Goal: Task Accomplishment & Management: Manage account settings

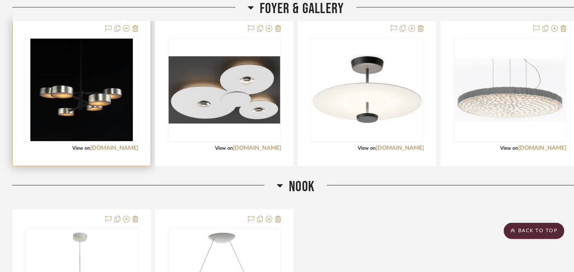
scroll to position [889, 0]
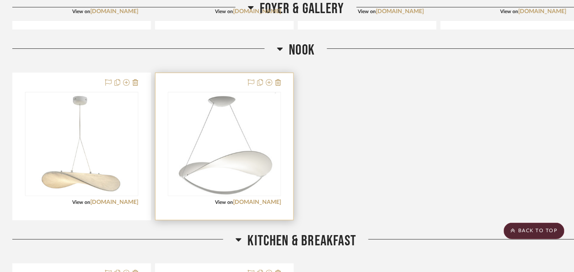
click at [220, 140] on img "0" at bounding box center [224, 144] width 103 height 103
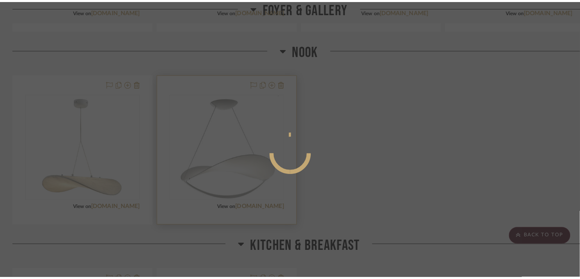
scroll to position [0, 0]
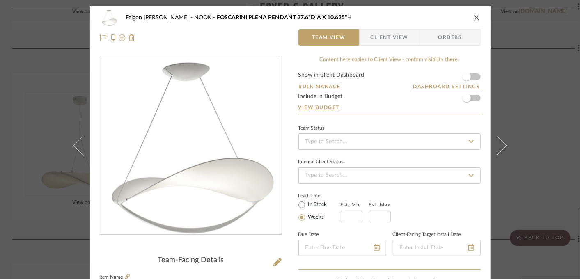
click at [208, 158] on img "0" at bounding box center [191, 146] width 180 height 178
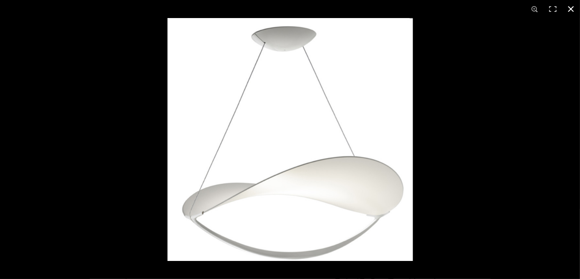
click at [568, 9] on button at bounding box center [571, 9] width 18 height 18
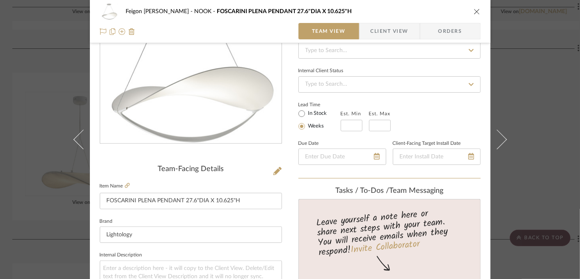
scroll to position [137, 0]
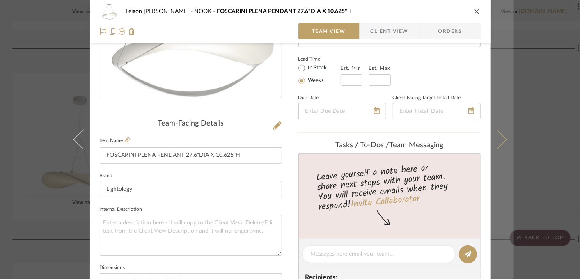
click at [504, 83] on button at bounding box center [501, 139] width 23 height 279
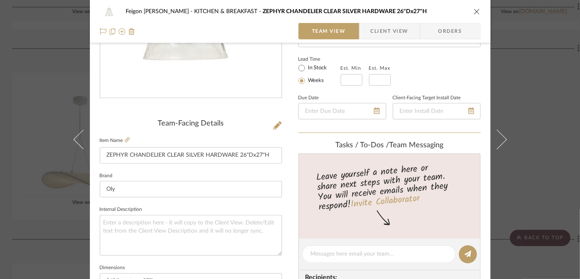
click at [476, 13] on icon "close" at bounding box center [476, 11] width 7 height 7
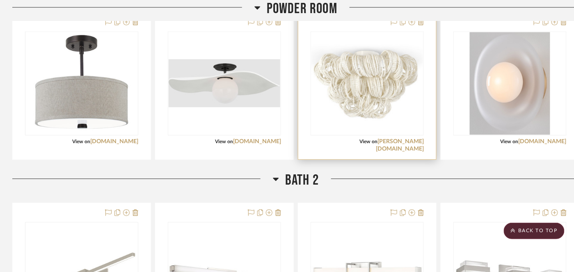
scroll to position [2257, 0]
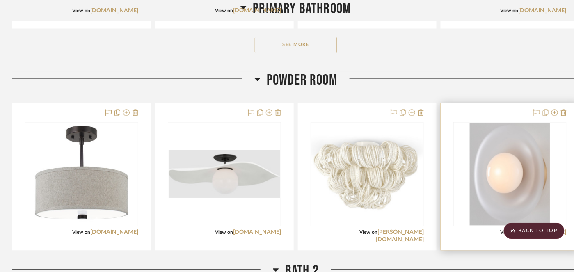
click at [499, 178] on img "0" at bounding box center [510, 174] width 80 height 103
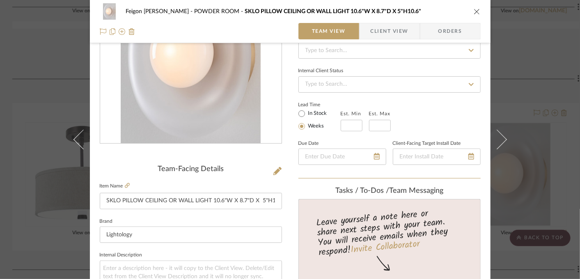
scroll to position [137, 0]
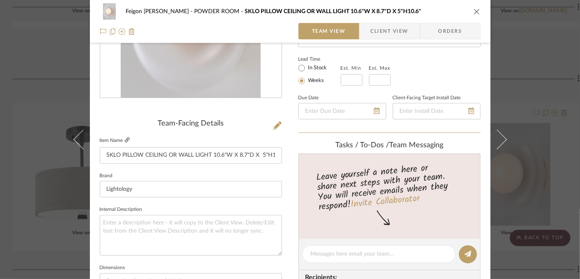
click at [125, 138] on icon at bounding box center [127, 139] width 5 height 5
click at [520, 96] on div "Feigon [PERSON_NAME] POWDER ROOM SKLO PILLOW CEILING OR WALL LIGHT 10.6"W X 8.7…" at bounding box center [290, 139] width 580 height 279
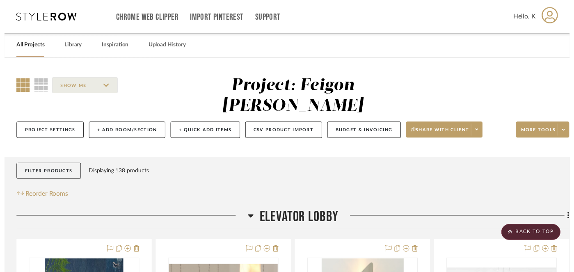
scroll to position [2257, 0]
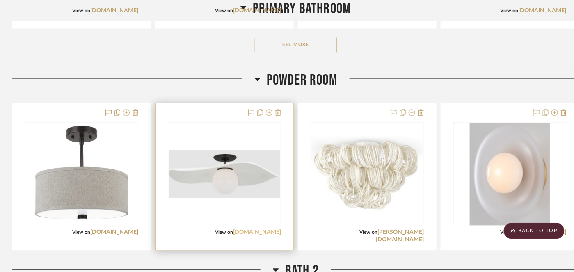
click at [248, 230] on link "[DOMAIN_NAME]" at bounding box center [257, 233] width 48 height 6
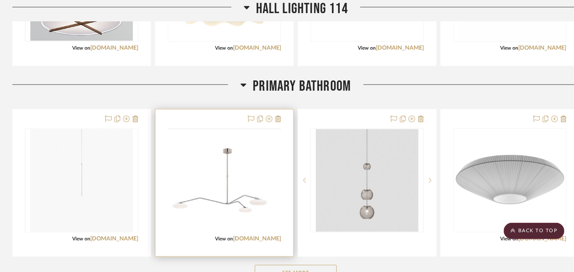
scroll to position [2074, 0]
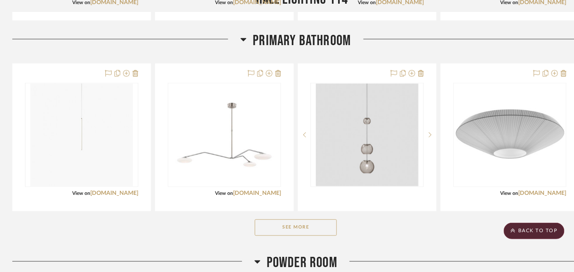
click at [245, 34] on icon at bounding box center [243, 39] width 6 height 10
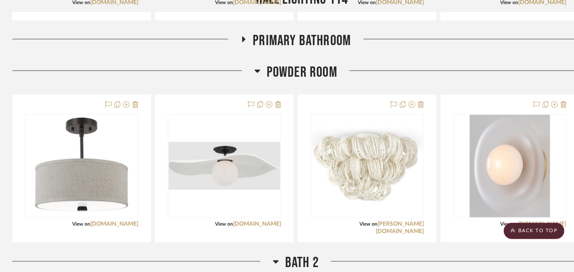
click at [246, 37] on icon at bounding box center [244, 40] width 10 height 6
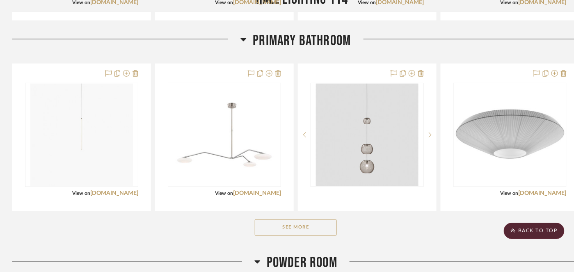
click at [284, 220] on button "See More" at bounding box center [296, 228] width 82 height 16
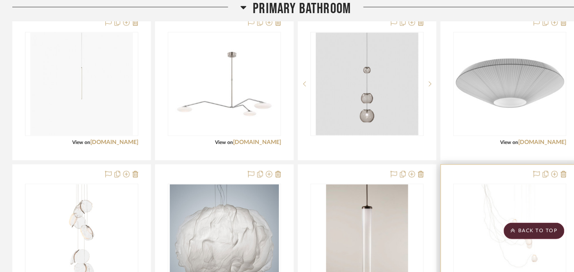
scroll to position [2132, 0]
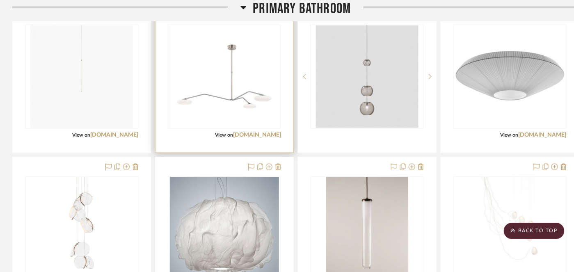
click at [232, 73] on img "0" at bounding box center [224, 76] width 103 height 103
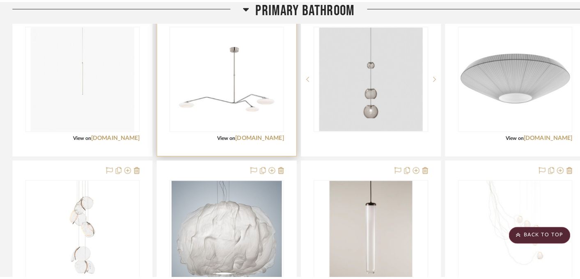
scroll to position [0, 0]
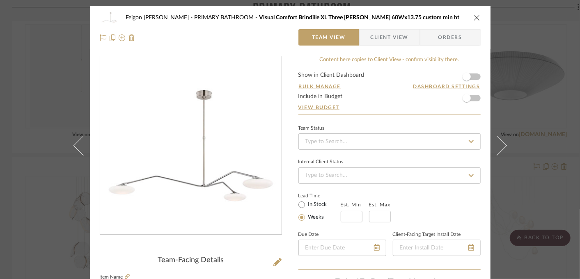
click at [473, 21] on button "close" at bounding box center [476, 17] width 7 height 7
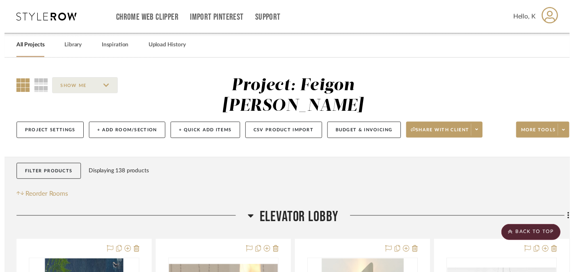
scroll to position [2132, 0]
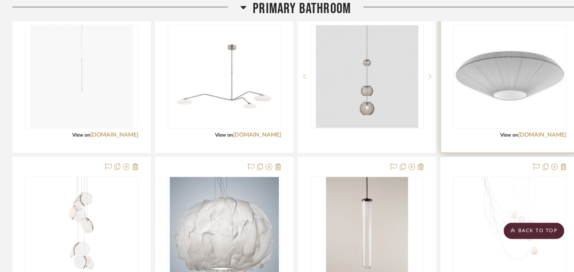
click at [470, 50] on img "0" at bounding box center [510, 76] width 112 height 53
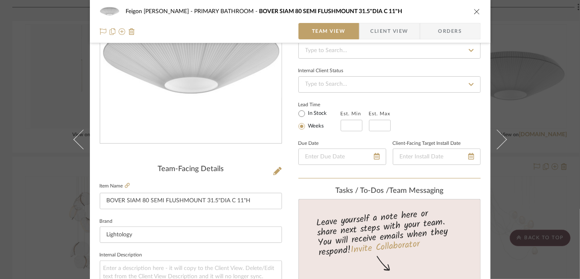
scroll to position [137, 0]
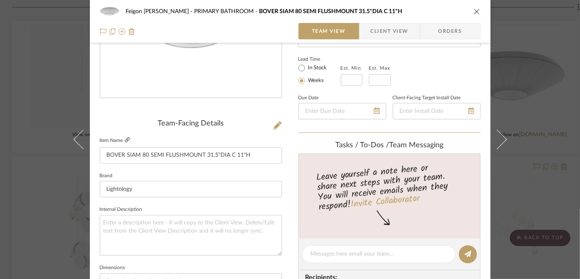
click at [126, 141] on icon at bounding box center [127, 139] width 5 height 5
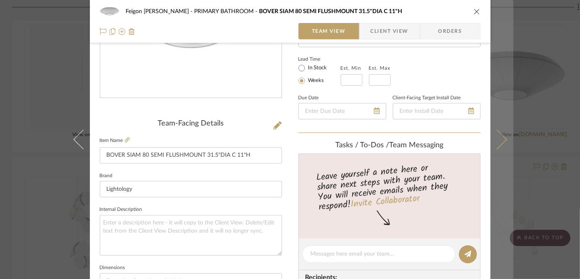
click at [499, 99] on button at bounding box center [501, 139] width 23 height 279
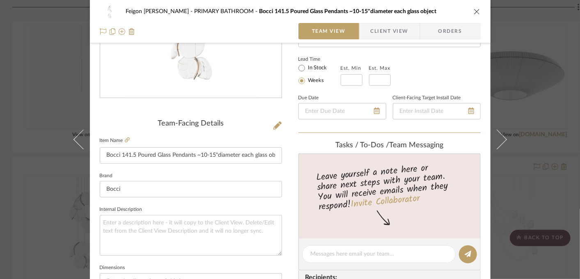
click at [47, 106] on div "Feigon [PERSON_NAME] PRIMARY BATHROOM Bocci 141.5 Poured Glass Pendants ~10-15"…" at bounding box center [290, 139] width 580 height 279
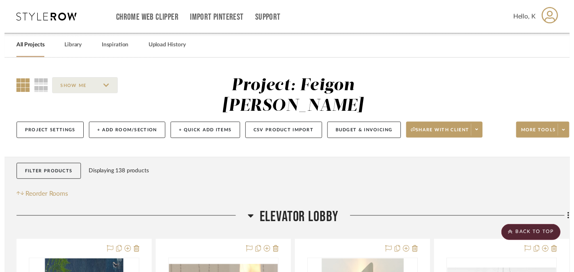
scroll to position [2132, 0]
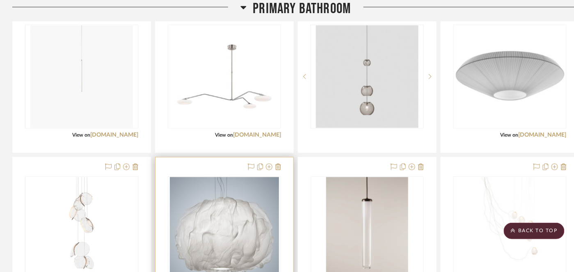
click at [218, 212] on img "0" at bounding box center [225, 228] width 110 height 103
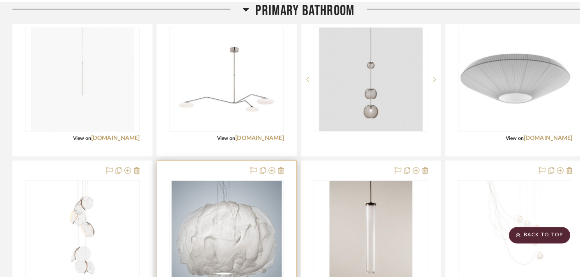
scroll to position [0, 0]
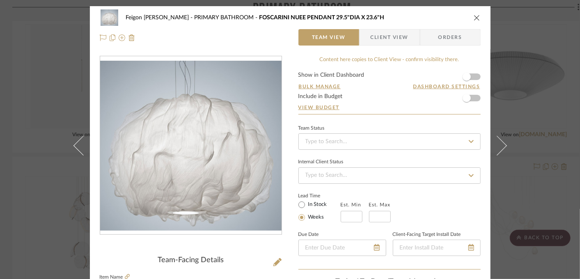
click at [560, 174] on div "Feigon [PERSON_NAME] PRIMARY BATHROOM FOSCARINI NUEE PENDANT 29.5"DIA X 23.6"H …" at bounding box center [290, 139] width 580 height 279
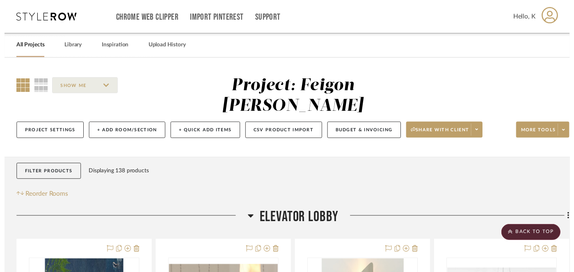
scroll to position [2132, 0]
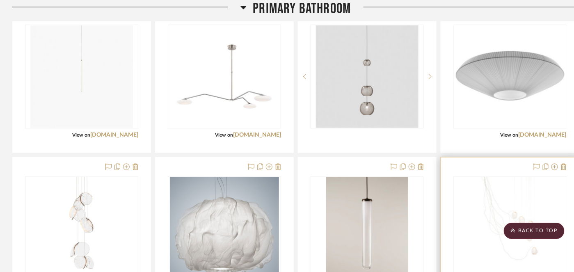
click at [518, 184] on img "0" at bounding box center [509, 228] width 77 height 103
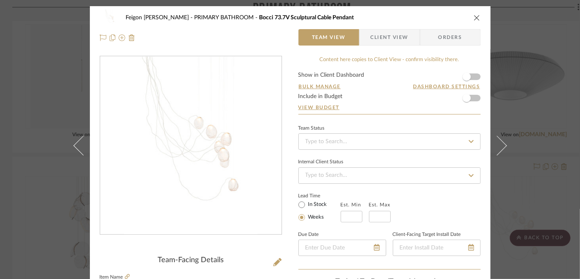
scroll to position [244, 0]
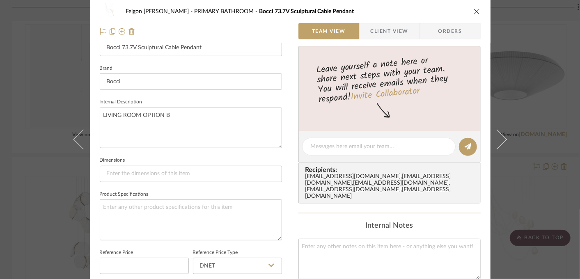
click at [569, 206] on div "Feigon [PERSON_NAME] PRIMARY BATHROOM Bocci 73.7V Sculptural Cable Pendant Team…" at bounding box center [290, 139] width 580 height 279
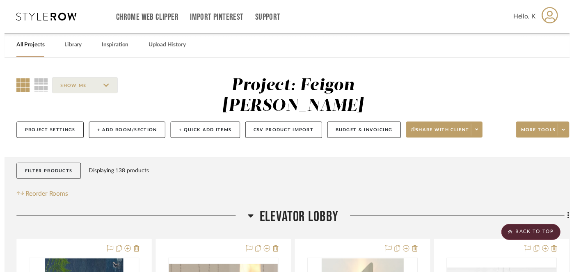
scroll to position [2132, 0]
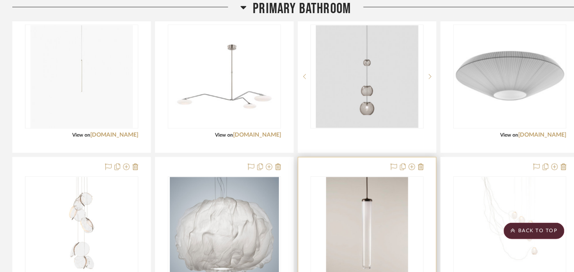
click at [397, 200] on img "0" at bounding box center [367, 228] width 82 height 103
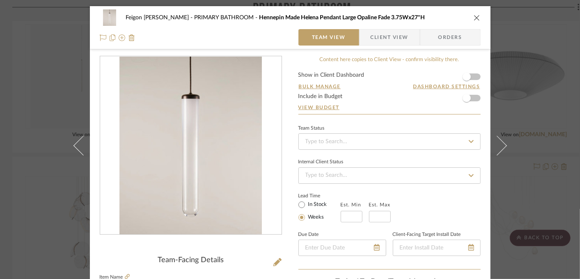
scroll to position [137, 0]
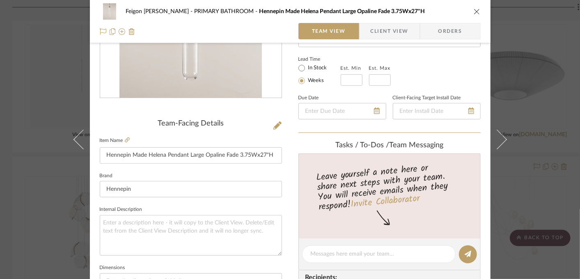
click at [559, 144] on div "Feigon [PERSON_NAME] PRIMARY BATHROOM Hennepin Made Helena Pendant Large Opalin…" at bounding box center [290, 139] width 580 height 279
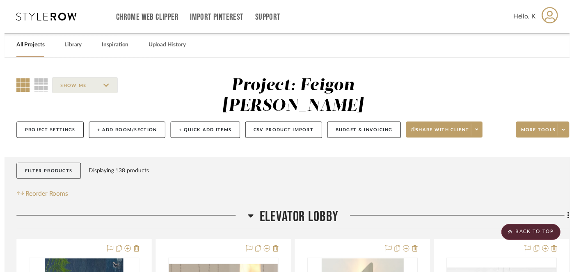
scroll to position [2132, 0]
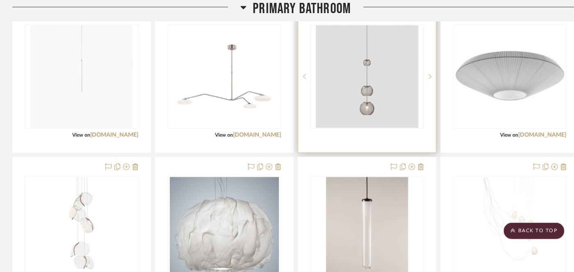
click at [372, 66] on img "0" at bounding box center [367, 76] width 103 height 103
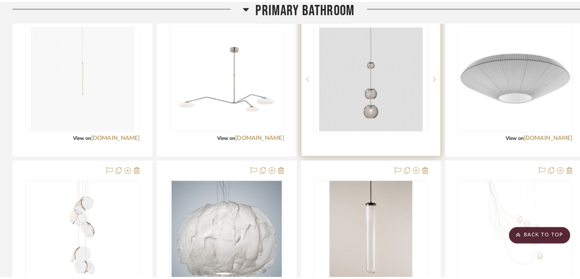
scroll to position [0, 0]
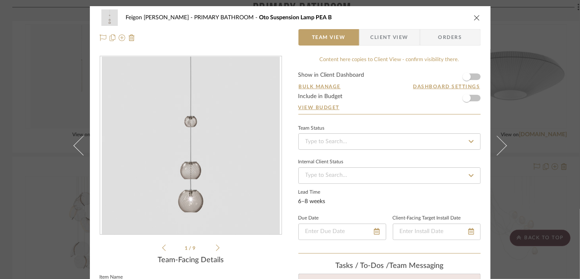
click at [551, 189] on div "Feigon [PERSON_NAME] PRIMARY BATHROOM Oto Suspension Lamp PEA B Team View Clien…" at bounding box center [290, 139] width 580 height 279
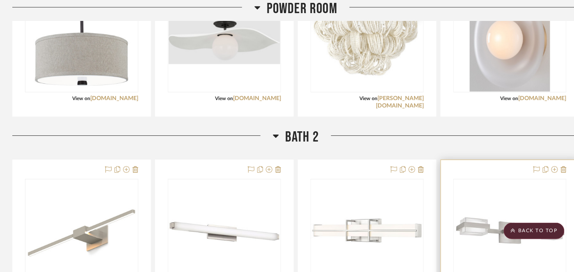
scroll to position [2588, 0]
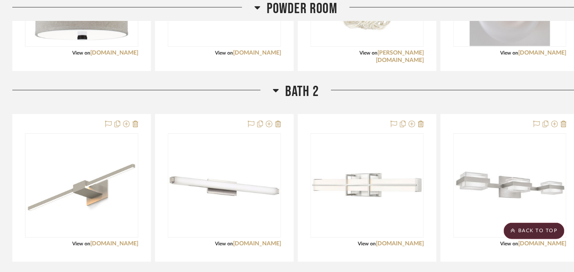
click at [275, 85] on icon at bounding box center [276, 90] width 6 height 10
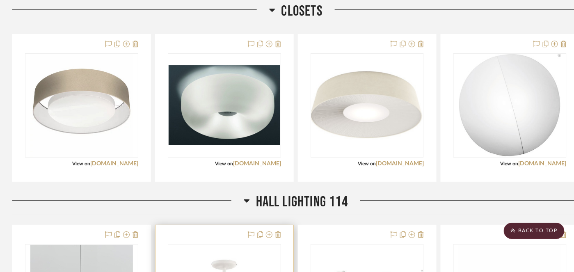
scroll to position [1677, 0]
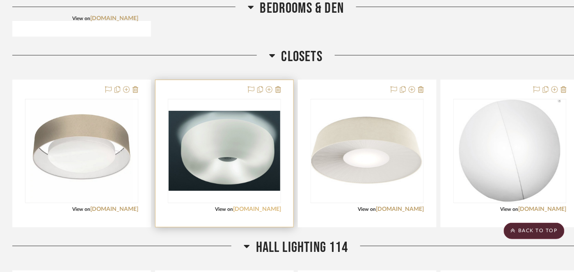
click at [254, 206] on link "[DOMAIN_NAME]" at bounding box center [257, 209] width 48 height 6
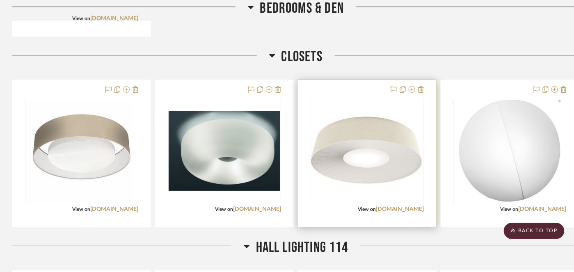
click at [392, 124] on img "0" at bounding box center [367, 150] width 112 height 71
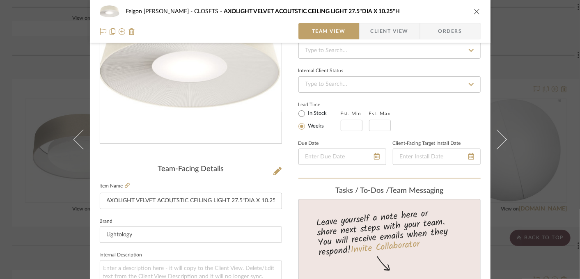
scroll to position [137, 0]
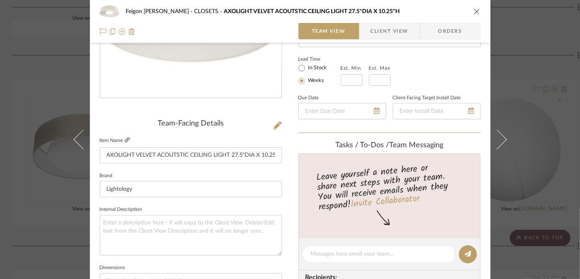
click at [126, 139] on icon at bounding box center [127, 139] width 5 height 5
click at [537, 42] on div "Feigon [PERSON_NAME] CLOSETS AXOLIGHT VELVET ACOUTSTIC CEILING LIGHT 27.5"DIA X…" at bounding box center [290, 139] width 580 height 279
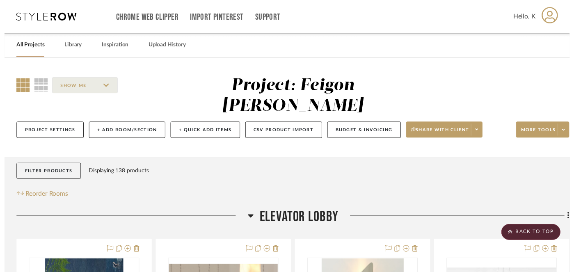
scroll to position [1677, 0]
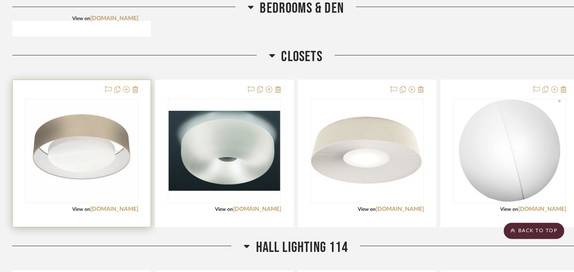
click at [118, 157] on img "0" at bounding box center [81, 151] width 103 height 103
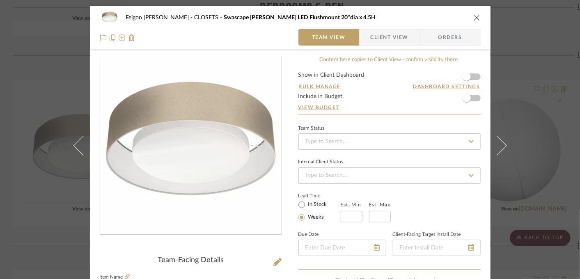
scroll to position [91, 0]
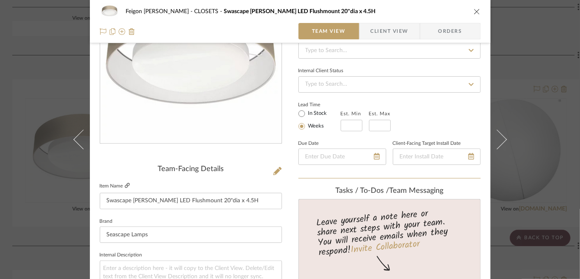
click at [125, 186] on icon at bounding box center [127, 185] width 5 height 5
click at [560, 174] on div "Feigon [PERSON_NAME] CLOSETS Swascape [PERSON_NAME] LED Flushmount 20"dia x 4.5…" at bounding box center [290, 139] width 580 height 279
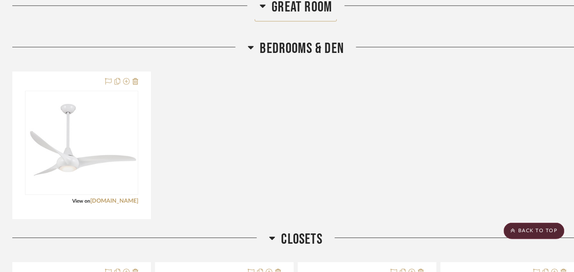
scroll to position [1403, 0]
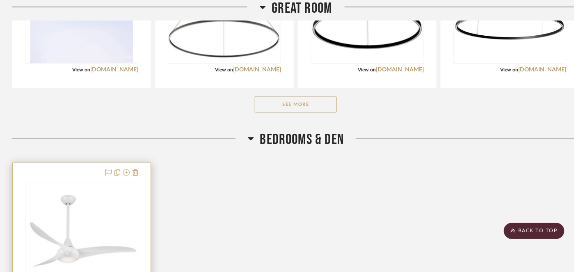
click at [0, 0] on img at bounding box center [0, 0] width 0 height 0
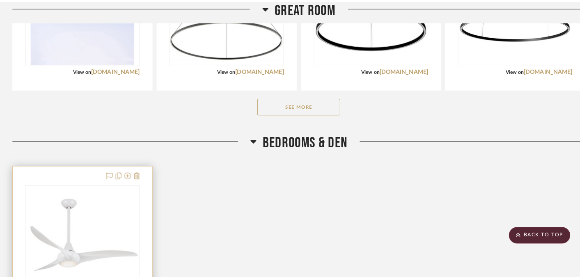
scroll to position [0, 0]
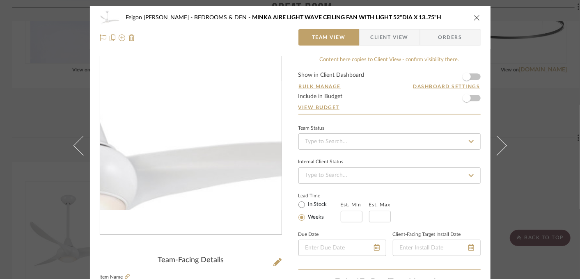
click at [201, 167] on img "0" at bounding box center [190, 145] width 181 height 128
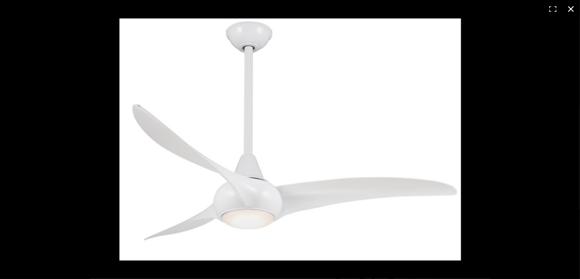
click at [568, 10] on button at bounding box center [571, 9] width 18 height 18
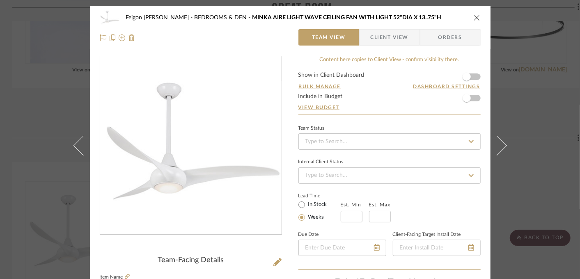
click at [473, 21] on button "close" at bounding box center [476, 17] width 7 height 7
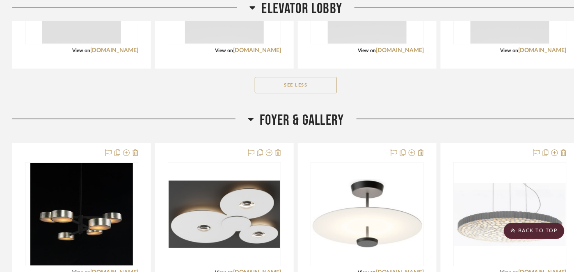
scroll to position [673, 0]
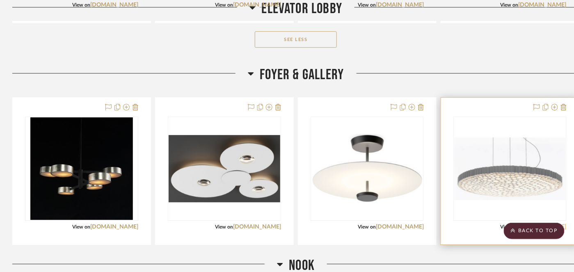
click at [543, 224] on link "[DOMAIN_NAME]" at bounding box center [543, 227] width 48 height 6
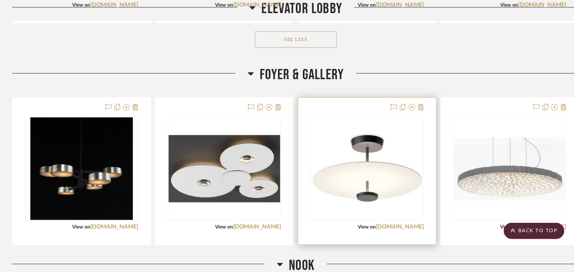
click at [372, 151] on img "0" at bounding box center [367, 169] width 112 height 71
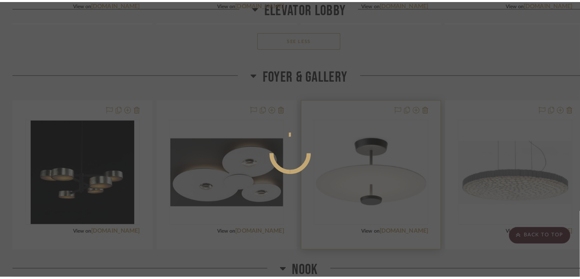
scroll to position [0, 0]
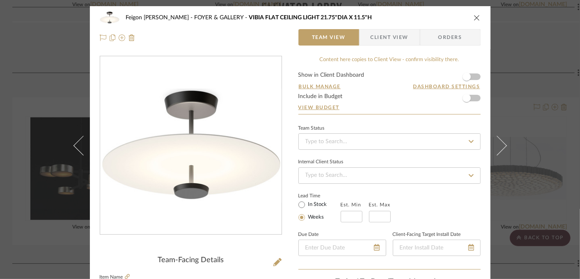
click at [474, 18] on icon "close" at bounding box center [476, 17] width 7 height 7
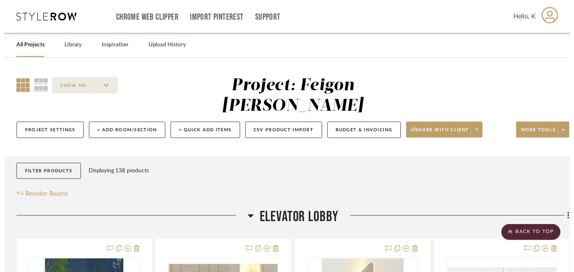
scroll to position [673, 0]
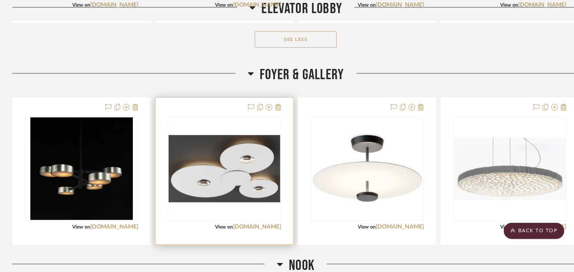
click at [258, 141] on img "0" at bounding box center [225, 168] width 112 height 67
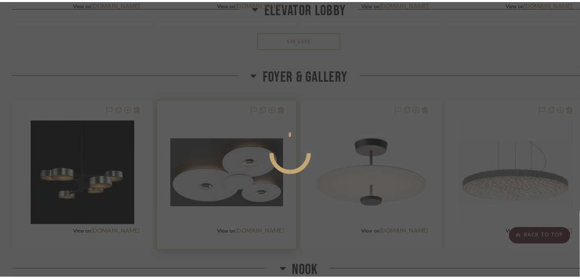
scroll to position [0, 0]
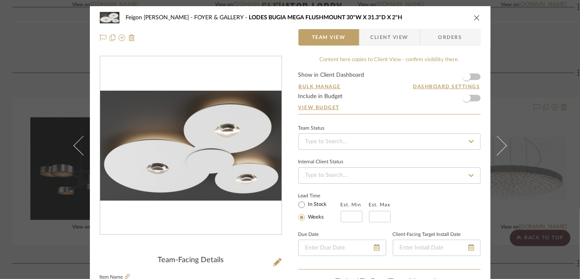
click at [476, 17] on icon "close" at bounding box center [476, 17] width 7 height 7
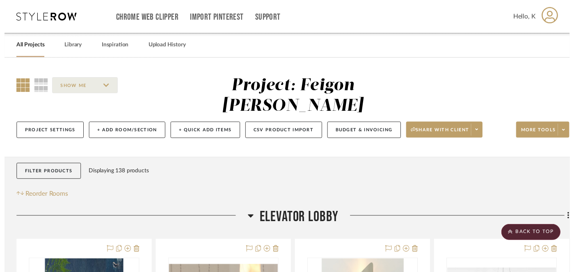
scroll to position [673, 0]
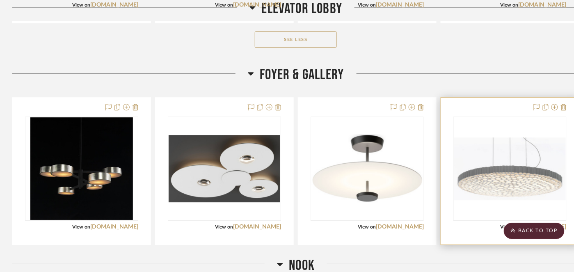
click at [494, 156] on img "0" at bounding box center [510, 168] width 112 height 63
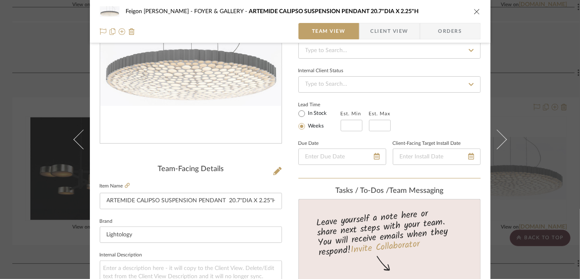
scroll to position [46, 0]
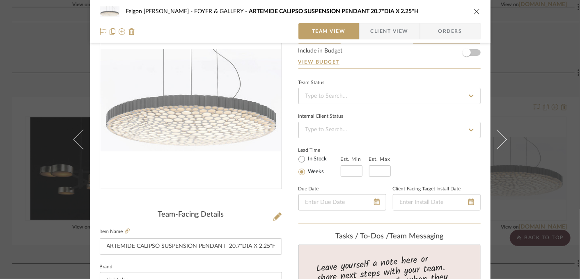
click at [527, 47] on div "Feigon [PERSON_NAME] FOYER & GALLERY ARTEMIDE CALIPSO SUSPENSION PENDANT 20.7"D…" at bounding box center [290, 139] width 580 height 279
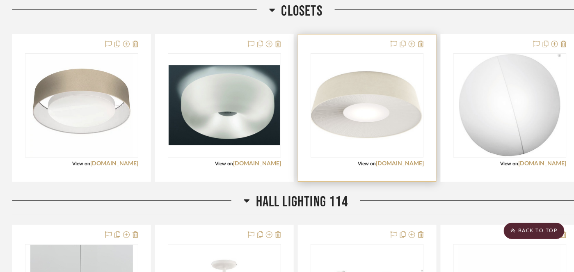
scroll to position [1859, 0]
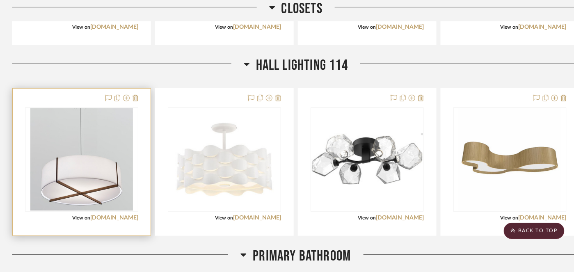
click at [87, 148] on img "0" at bounding box center [81, 159] width 103 height 103
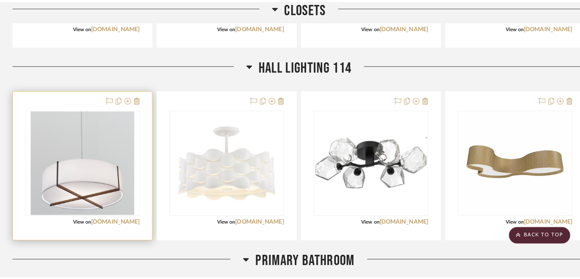
scroll to position [0, 0]
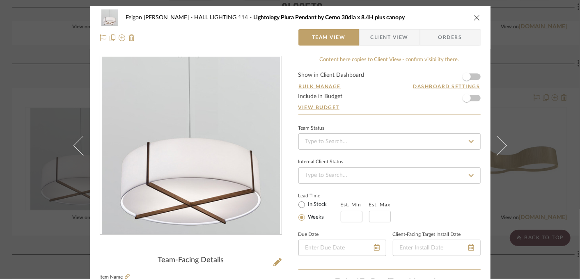
click at [476, 16] on icon "close" at bounding box center [476, 17] width 7 height 7
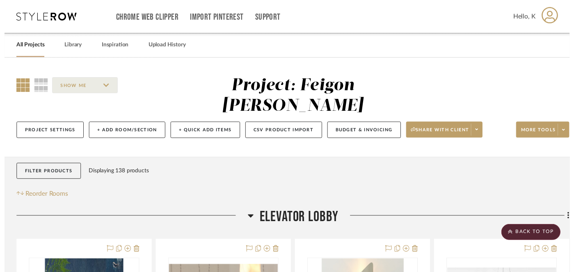
scroll to position [1859, 0]
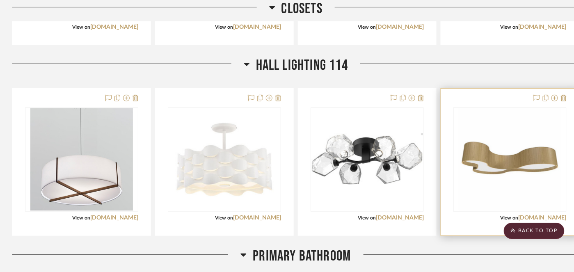
click at [0, 0] on img at bounding box center [0, 0] width 0 height 0
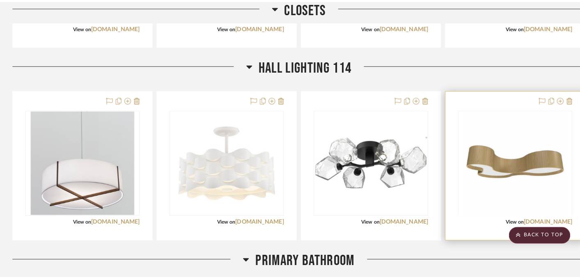
scroll to position [0, 0]
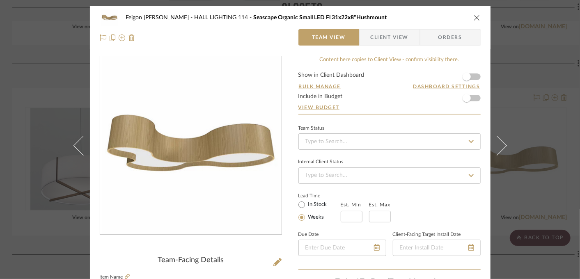
click at [474, 20] on icon "close" at bounding box center [476, 17] width 7 height 7
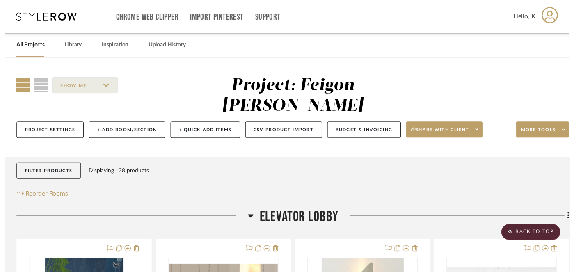
scroll to position [1859, 0]
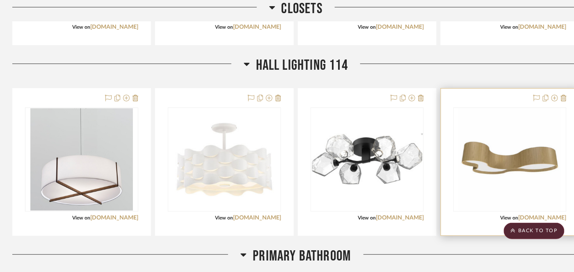
click at [509, 136] on img "0" at bounding box center [510, 159] width 103 height 103
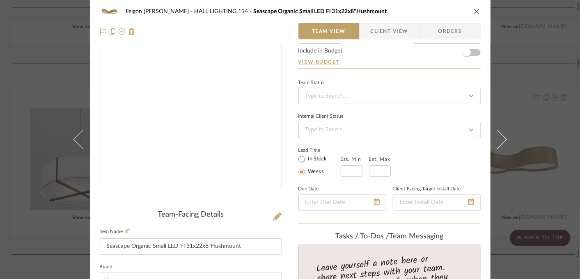
scroll to position [137, 0]
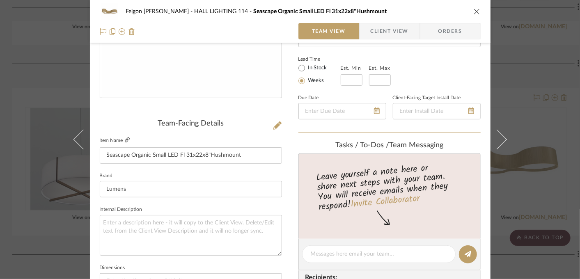
click at [125, 139] on icon at bounding box center [127, 139] width 5 height 5
click at [544, 57] on div "Feigon [PERSON_NAME] [PERSON_NAME] LIGHTING 114 Seascape Organic Small LED Fl 3…" at bounding box center [290, 139] width 580 height 279
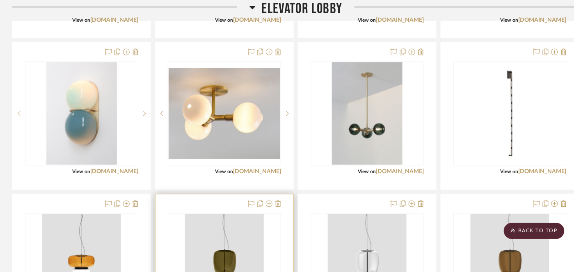
scroll to position [309, 0]
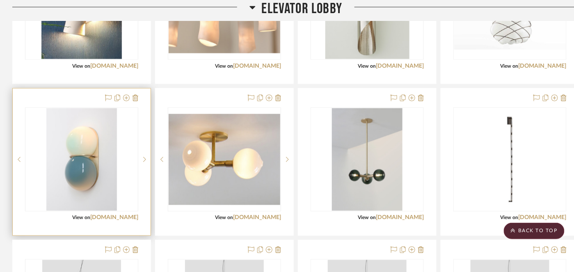
click at [90, 137] on img "0" at bounding box center [81, 159] width 71 height 103
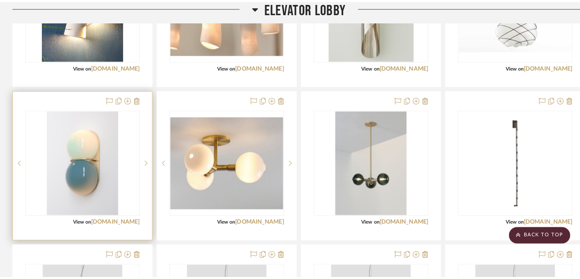
scroll to position [0, 0]
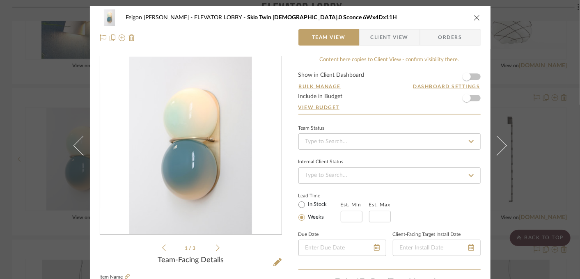
click at [216, 249] on icon at bounding box center [218, 247] width 4 height 7
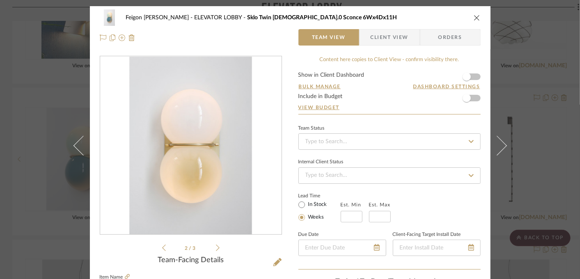
click at [216, 249] on icon at bounding box center [218, 247] width 4 height 7
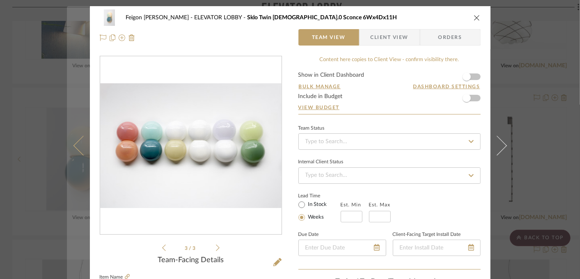
click at [69, 224] on button at bounding box center [78, 145] width 23 height 279
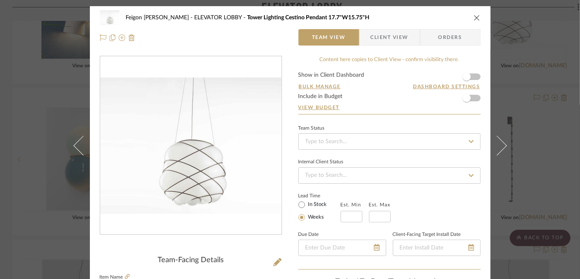
click at [473, 18] on icon "close" at bounding box center [476, 17] width 7 height 7
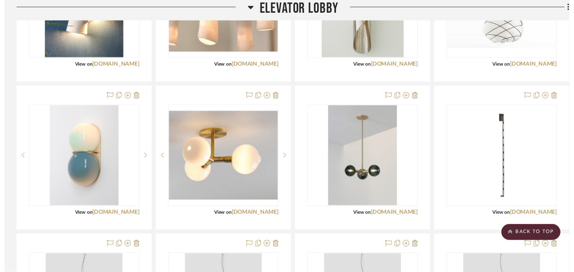
scroll to position [309, 0]
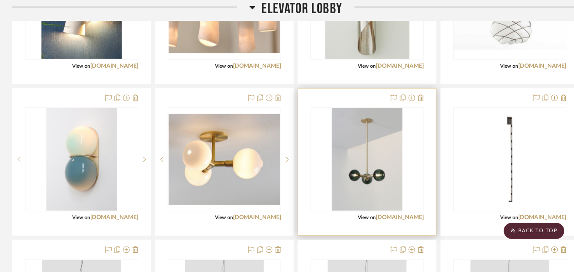
click at [372, 159] on img "0" at bounding box center [367, 159] width 71 height 103
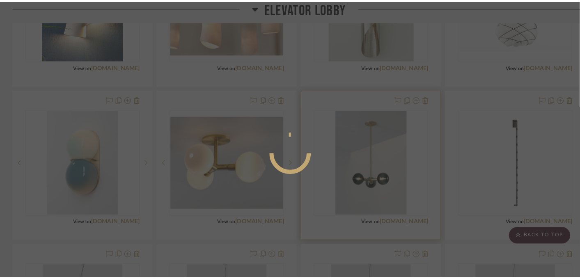
scroll to position [0, 0]
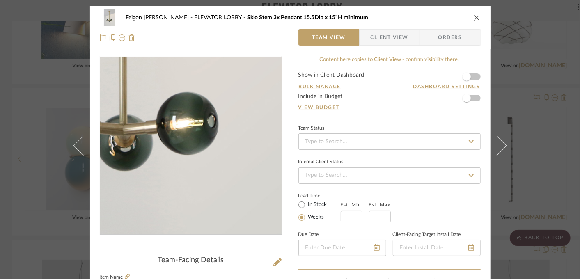
click at [210, 180] on img "0" at bounding box center [190, 146] width 123 height 178
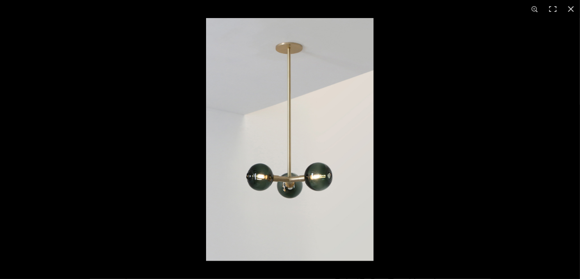
click at [243, 184] on img at bounding box center [289, 139] width 167 height 243
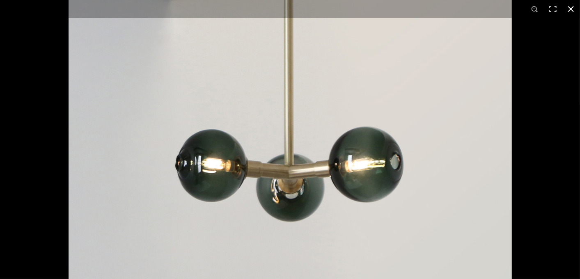
click at [548, 214] on div at bounding box center [290, 139] width 580 height 279
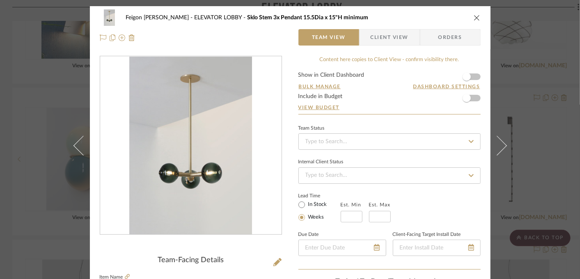
click at [468, 16] on div "Feigon [PERSON_NAME] ELEVATOR LOBBY Sklo Stem 3x Pendant 15.5Dia x 15"H minimum" at bounding box center [290, 17] width 381 height 16
click at [473, 18] on icon "close" at bounding box center [476, 17] width 7 height 7
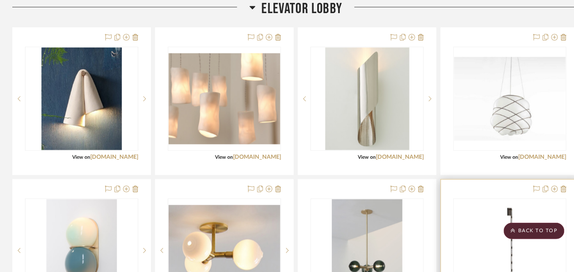
scroll to position [172, 0]
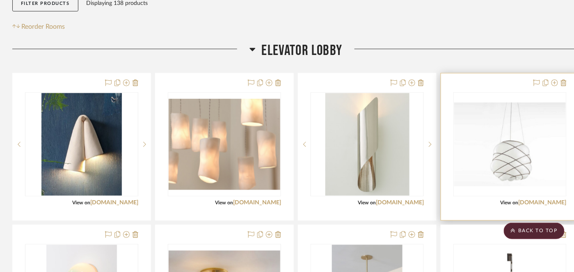
click at [531, 146] on img "0" at bounding box center [510, 145] width 112 height 84
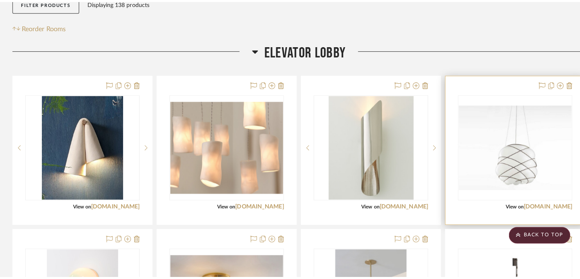
scroll to position [0, 0]
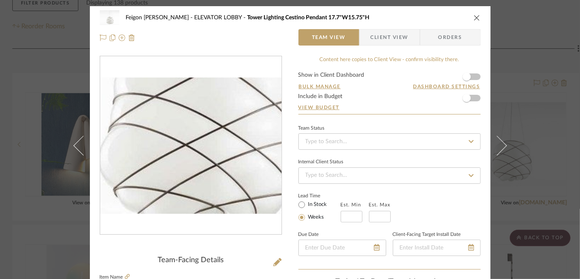
click at [187, 177] on img "0" at bounding box center [190, 146] width 181 height 136
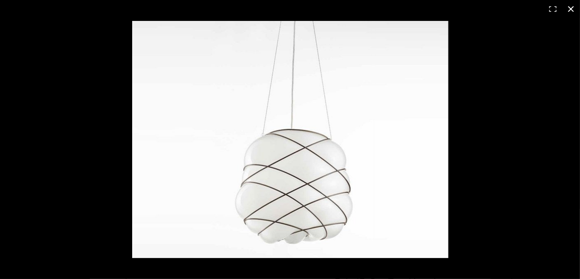
click at [509, 163] on div at bounding box center [415, 157] width 566 height 272
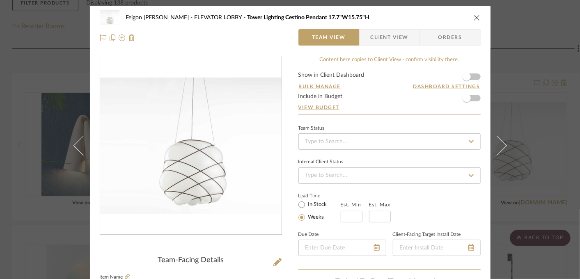
click at [473, 19] on button "close" at bounding box center [476, 17] width 7 height 7
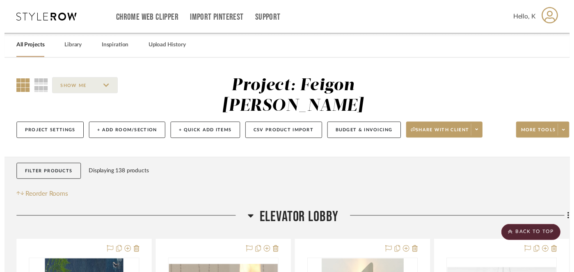
scroll to position [172, 0]
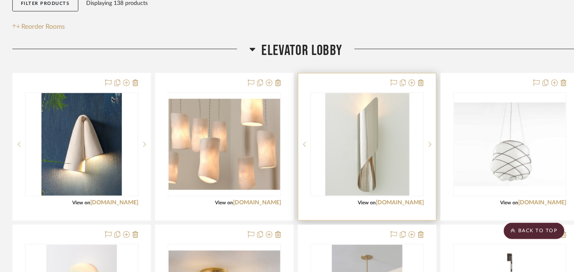
click at [385, 130] on img "0" at bounding box center [367, 144] width 84 height 103
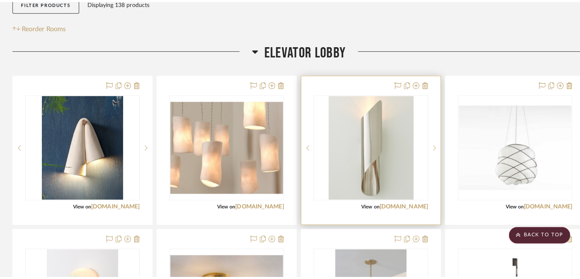
scroll to position [0, 0]
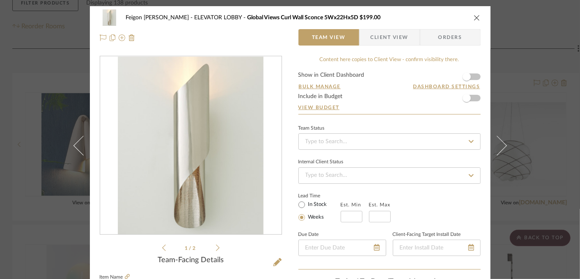
click at [476, 20] on icon "close" at bounding box center [476, 17] width 7 height 7
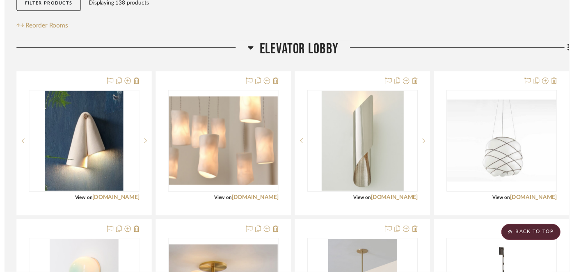
scroll to position [172, 0]
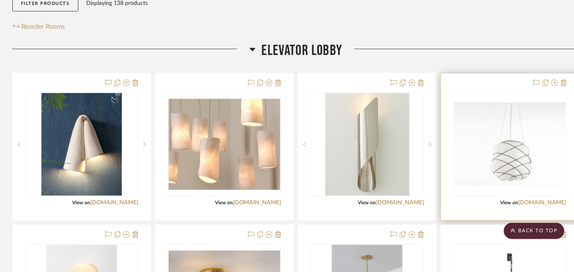
click at [509, 142] on img "0" at bounding box center [510, 145] width 112 height 84
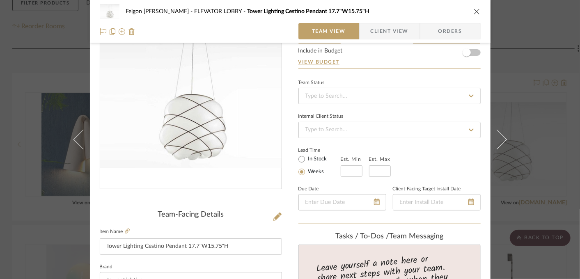
scroll to position [91, 0]
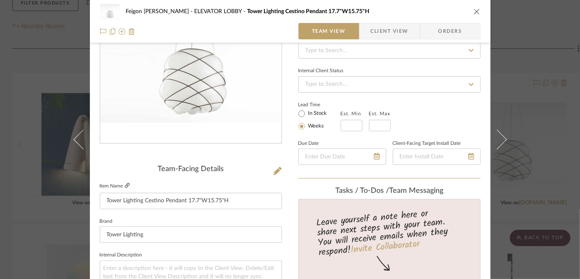
click at [125, 185] on icon at bounding box center [127, 185] width 5 height 5
click at [53, 45] on div "Feigon [PERSON_NAME] ELEVATOR LOBBY Tower Lighting Cestino Pendant 17.7"W15.75"…" at bounding box center [290, 139] width 580 height 279
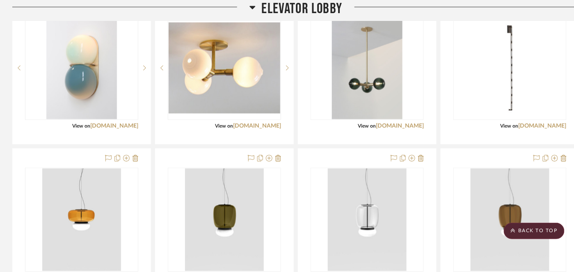
scroll to position [446, 0]
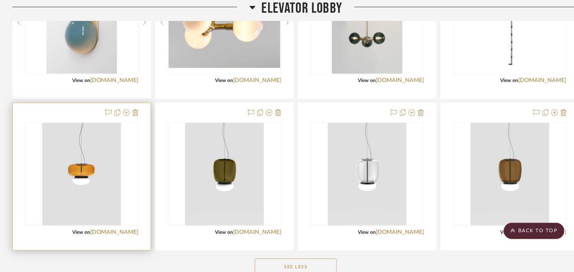
click at [55, 149] on img "0" at bounding box center [81, 174] width 79 height 103
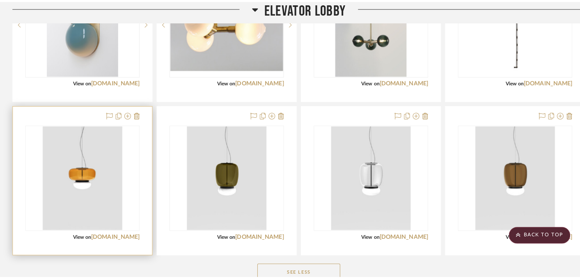
scroll to position [0, 0]
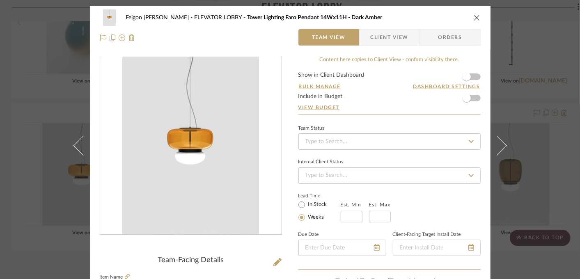
click at [473, 16] on button "close" at bounding box center [476, 17] width 7 height 7
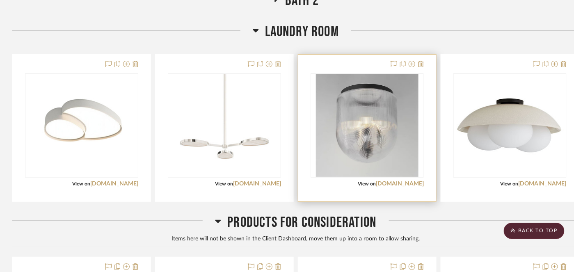
scroll to position [2634, 0]
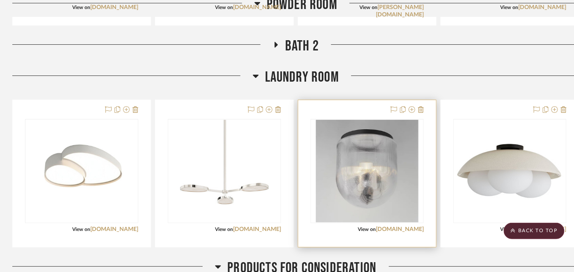
click at [381, 134] on img "0" at bounding box center [367, 171] width 103 height 103
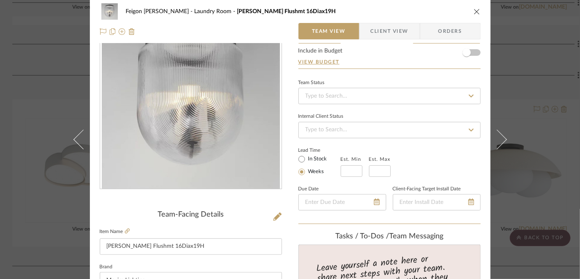
scroll to position [0, 0]
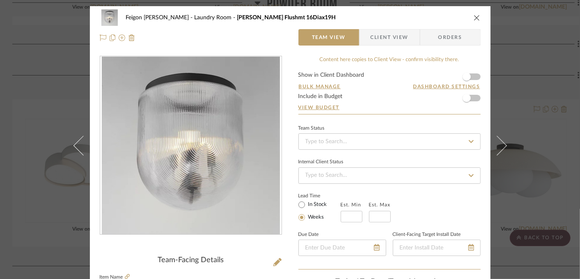
click at [476, 18] on icon "close" at bounding box center [476, 17] width 7 height 7
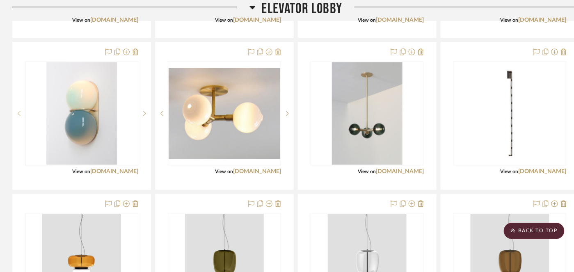
scroll to position [309, 0]
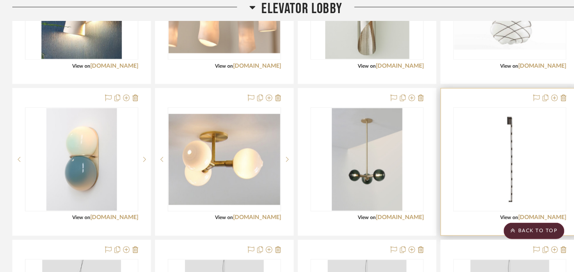
click at [498, 131] on img "0" at bounding box center [510, 159] width 103 height 103
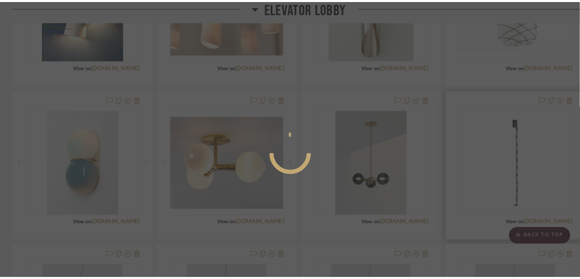
scroll to position [0, 0]
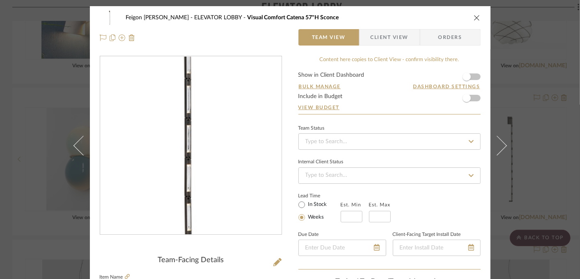
click at [192, 149] on img "0" at bounding box center [191, 146] width 178 height 178
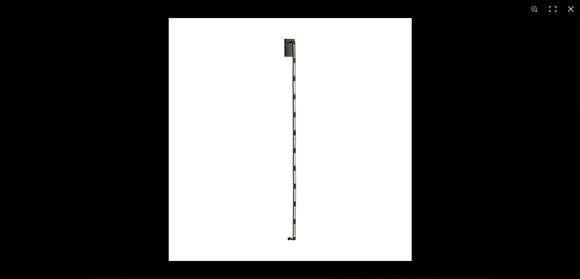
click at [301, 68] on img at bounding box center [290, 139] width 243 height 243
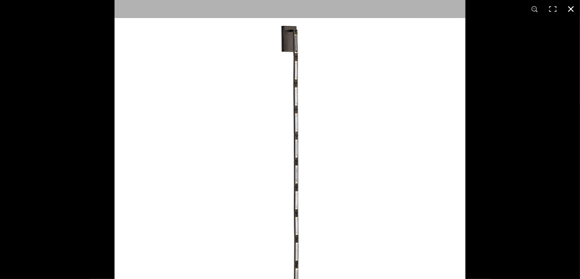
click at [513, 190] on div at bounding box center [404, 135] width 580 height 279
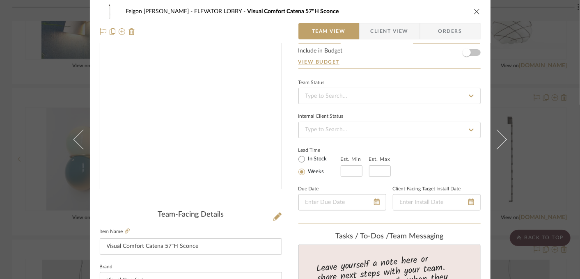
scroll to position [91, 0]
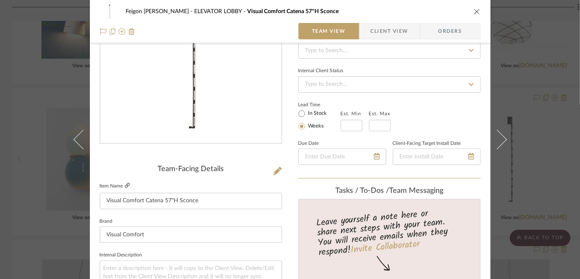
click at [126, 185] on icon at bounding box center [127, 185] width 5 height 5
click at [547, 25] on div "Feigon [PERSON_NAME] ELEVATOR LOBBY Visual Comfort Catena 57"H Sconce Team View…" at bounding box center [290, 139] width 580 height 279
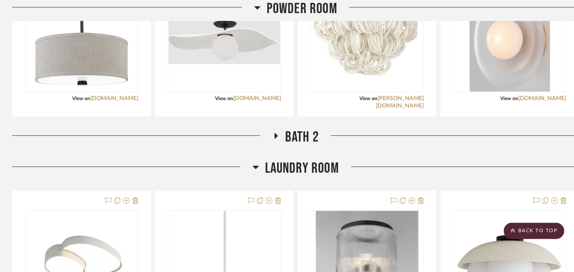
scroll to position [2634, 0]
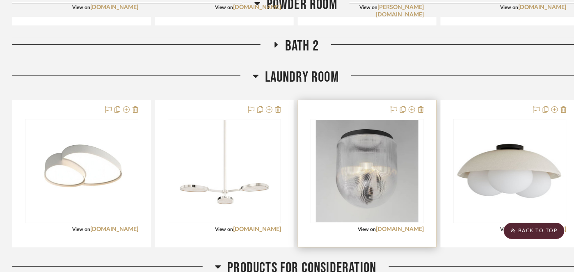
click at [382, 130] on img "0" at bounding box center [367, 171] width 103 height 103
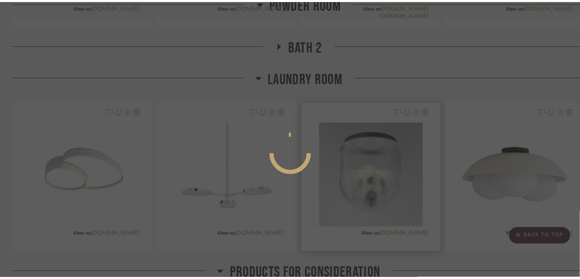
scroll to position [0, 0]
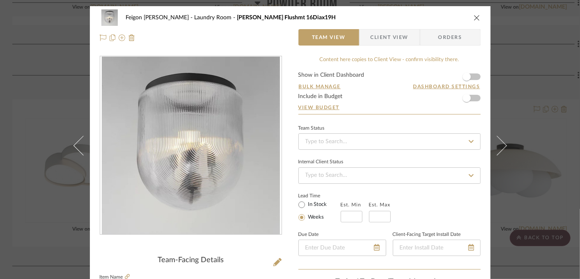
click at [468, 20] on div "Feigon [PERSON_NAME] Laundry Room Maxim Dune Flushmt 16Diax19H" at bounding box center [290, 17] width 381 height 16
click at [120, 39] on icon at bounding box center [122, 37] width 7 height 7
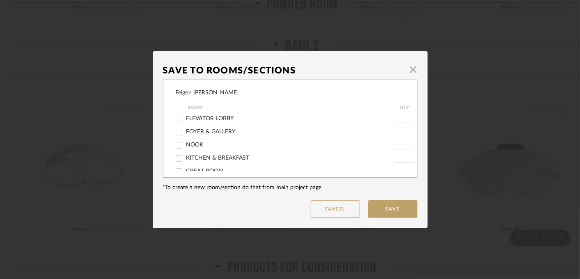
click at [206, 132] on span "FOYER & GALLERY" at bounding box center [211, 132] width 50 height 6
click at [185, 132] on input "FOYER & GALLERY" at bounding box center [178, 132] width 13 height 13
checkbox input "true"
type input "1"
click at [379, 206] on button "Save" at bounding box center [392, 209] width 49 height 18
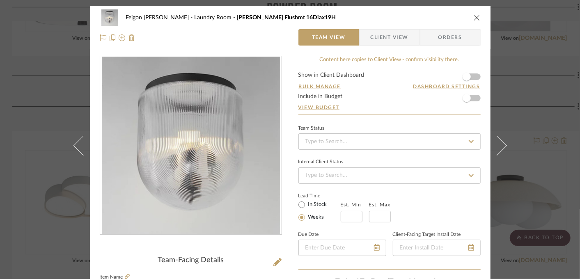
click at [473, 15] on icon "close" at bounding box center [476, 17] width 7 height 7
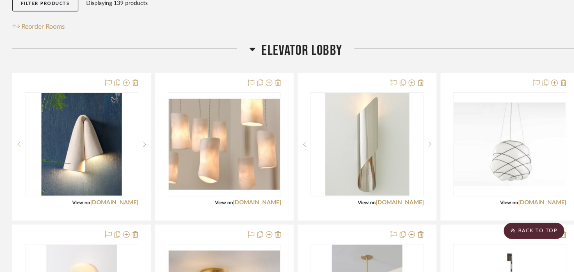
scroll to position [126, 0]
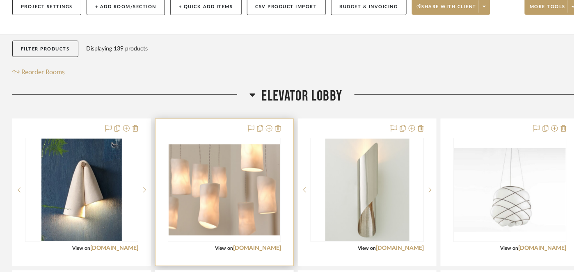
click at [183, 171] on img "0" at bounding box center [225, 189] width 112 height 91
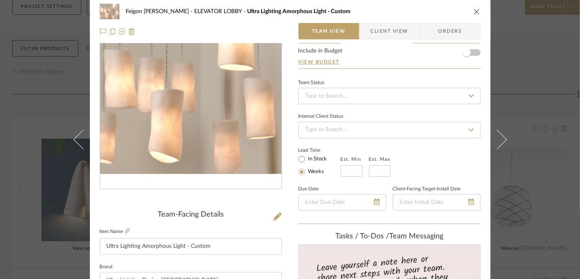
scroll to position [137, 0]
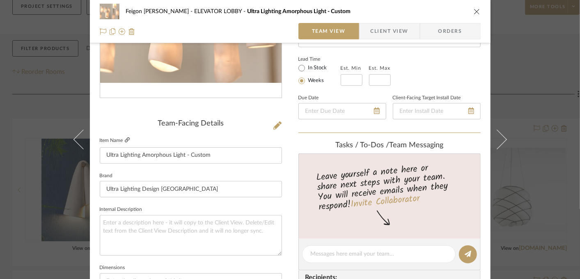
click at [125, 137] on icon at bounding box center [127, 139] width 5 height 5
click at [26, 74] on div "Feigon [PERSON_NAME] ELEVATOR LOBBY Ultra Lighting Amorphous Light - Custom Tea…" at bounding box center [290, 139] width 580 height 279
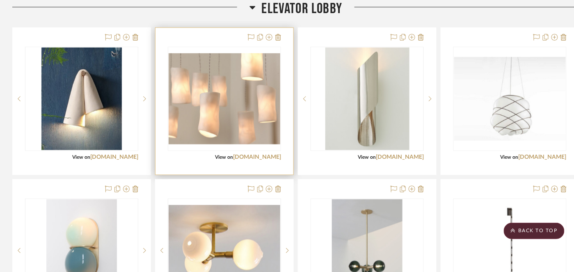
scroll to position [172, 0]
